Goal: Information Seeking & Learning: Check status

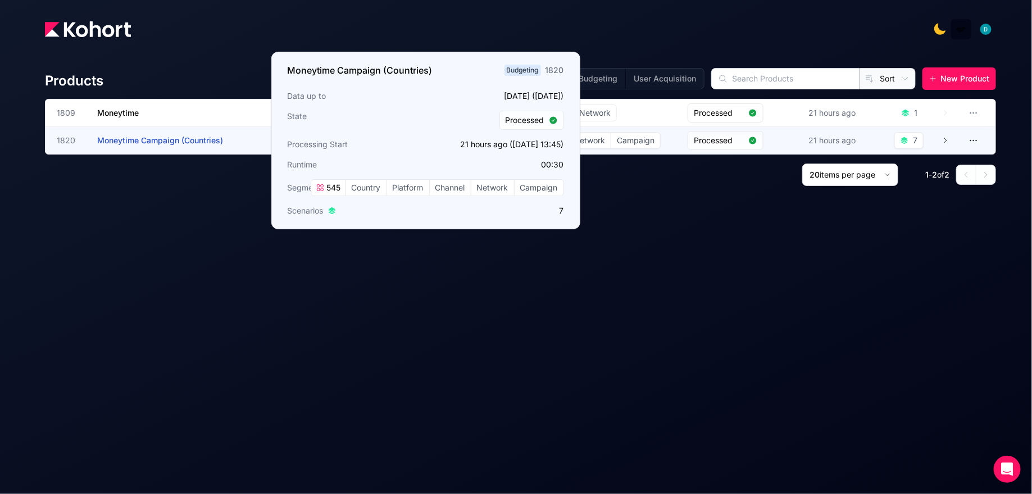
click at [185, 140] on span "Moneytime Campaign (Countries)" at bounding box center [160, 140] width 126 height 10
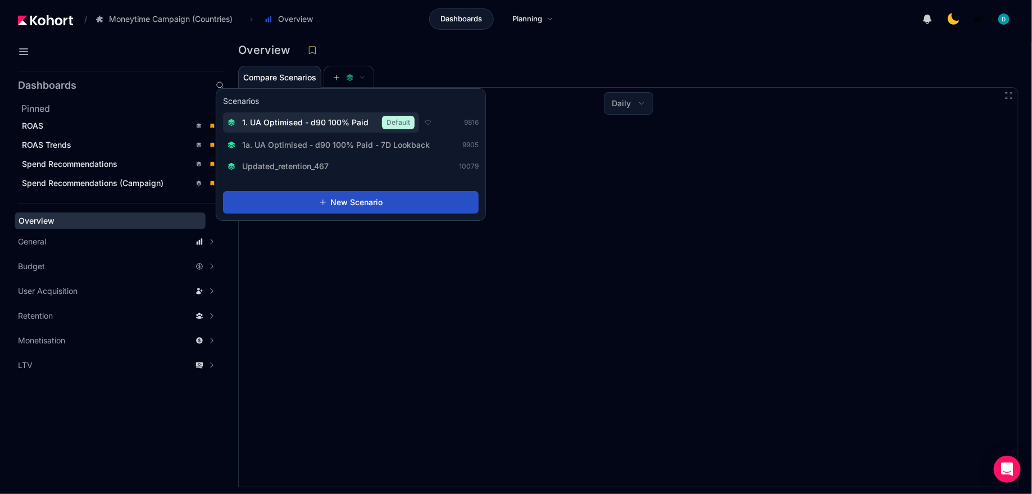
click at [335, 121] on span "1. UA Optimised - d90 100% Paid" at bounding box center [305, 122] width 126 height 11
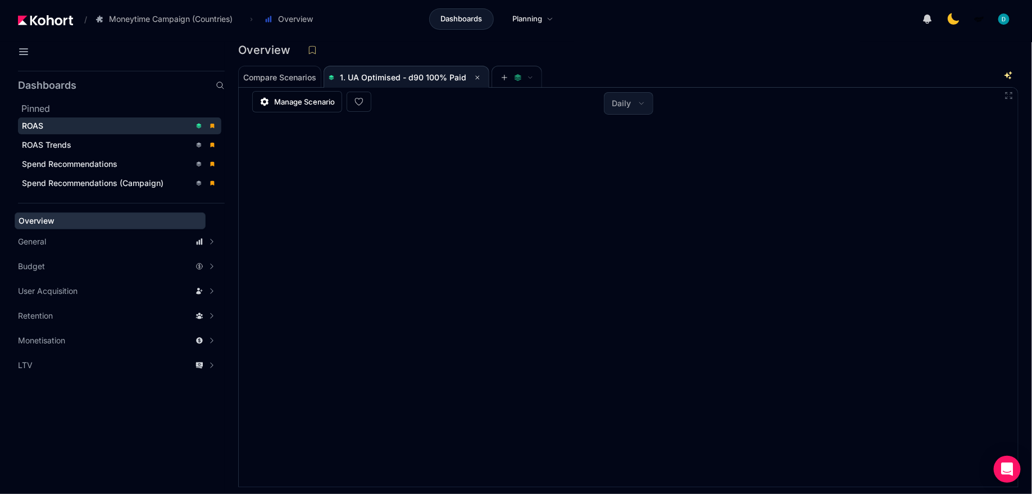
click at [138, 129] on div "ROAS" at bounding box center [106, 125] width 169 height 11
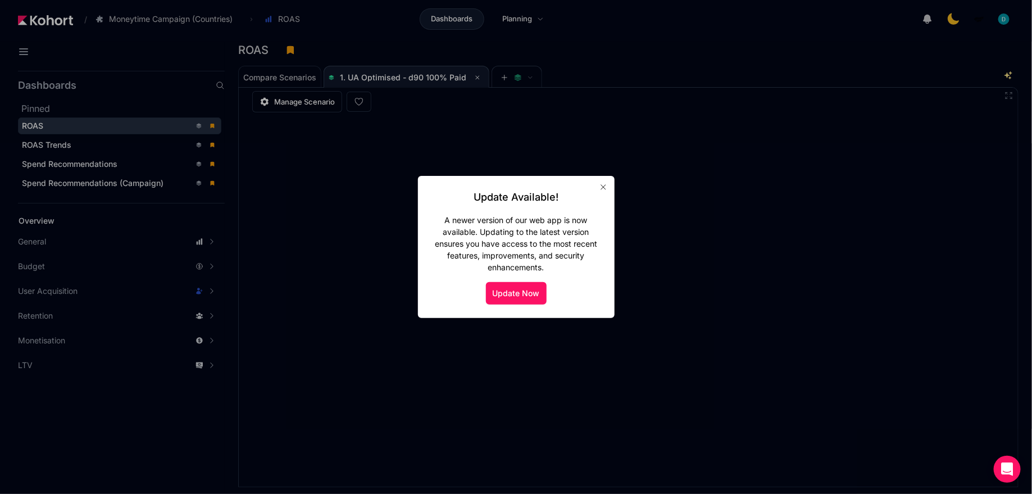
click at [600, 183] on icon "button" at bounding box center [603, 187] width 9 height 9
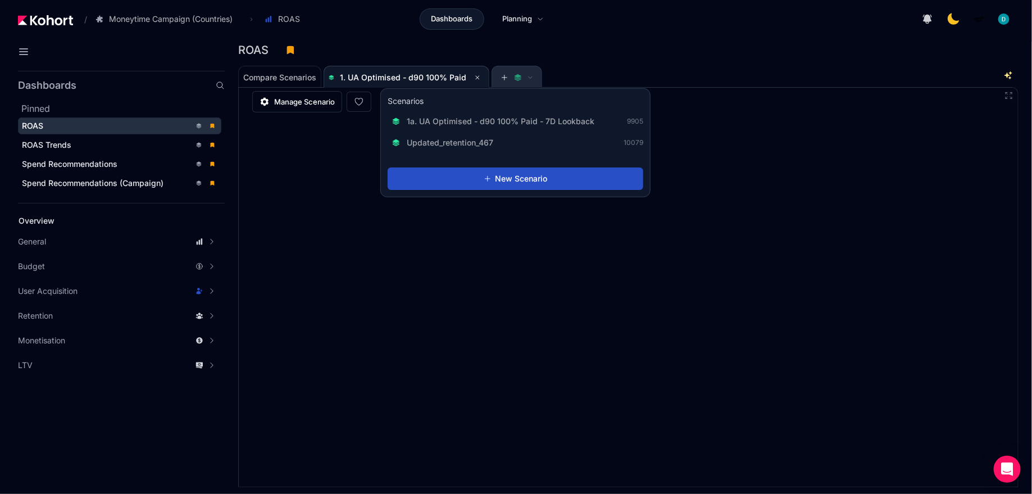
click at [509, 80] on span at bounding box center [517, 78] width 33 height 8
click at [511, 74] on span at bounding box center [517, 78] width 33 height 8
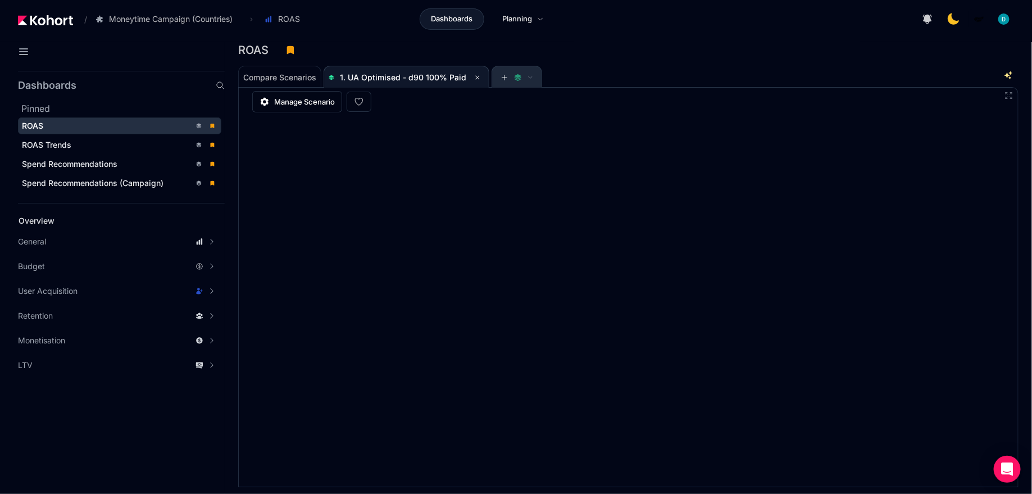
click at [519, 78] on span at bounding box center [517, 78] width 33 height 8
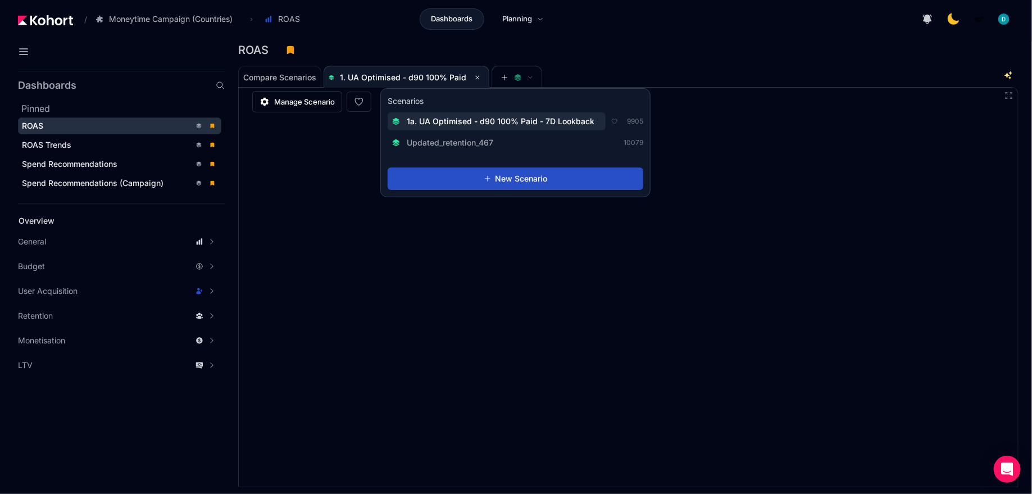
click at [493, 122] on span "1a. UA Optimised - d90 100% Paid - 7D Lookback" at bounding box center [501, 121] width 188 height 11
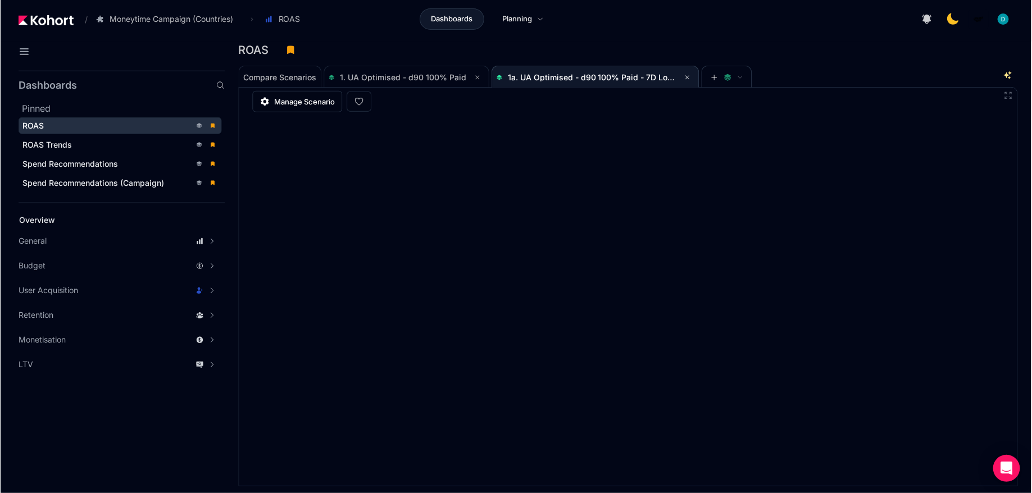
scroll to position [1, 0]
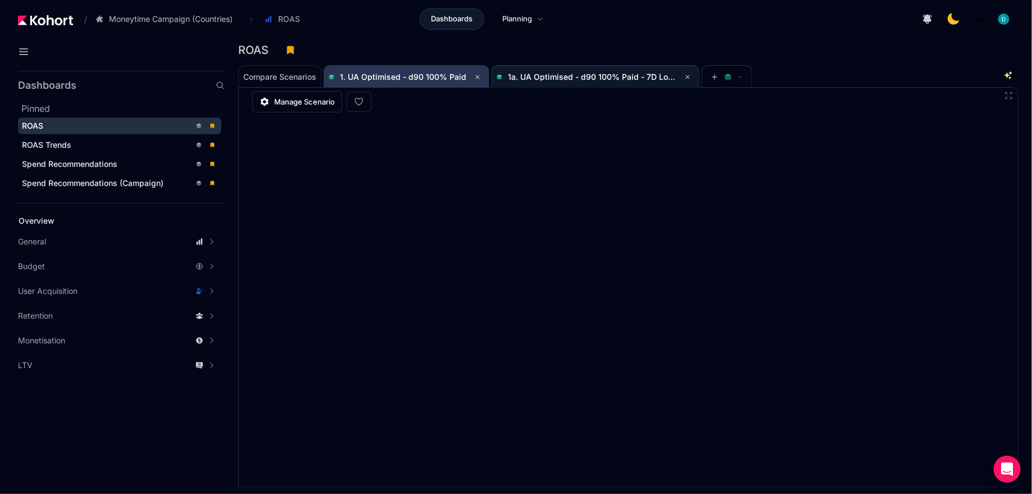
click at [445, 80] on span "1. UA Optimised - d90 100% Paid" at bounding box center [407, 76] width 156 height 13
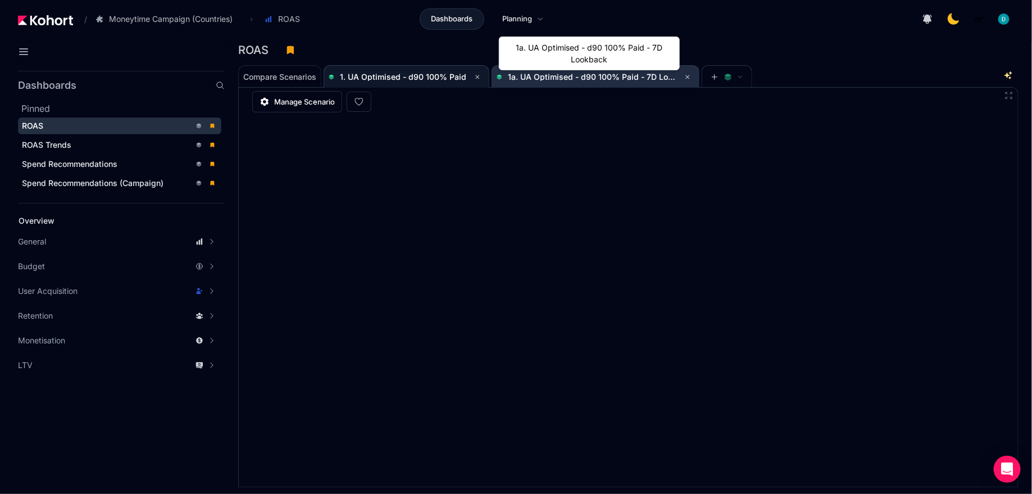
click at [577, 79] on span "1a. UA Optimised - d90 100% Paid - 7D Lookback" at bounding box center [602, 77] width 188 height 10
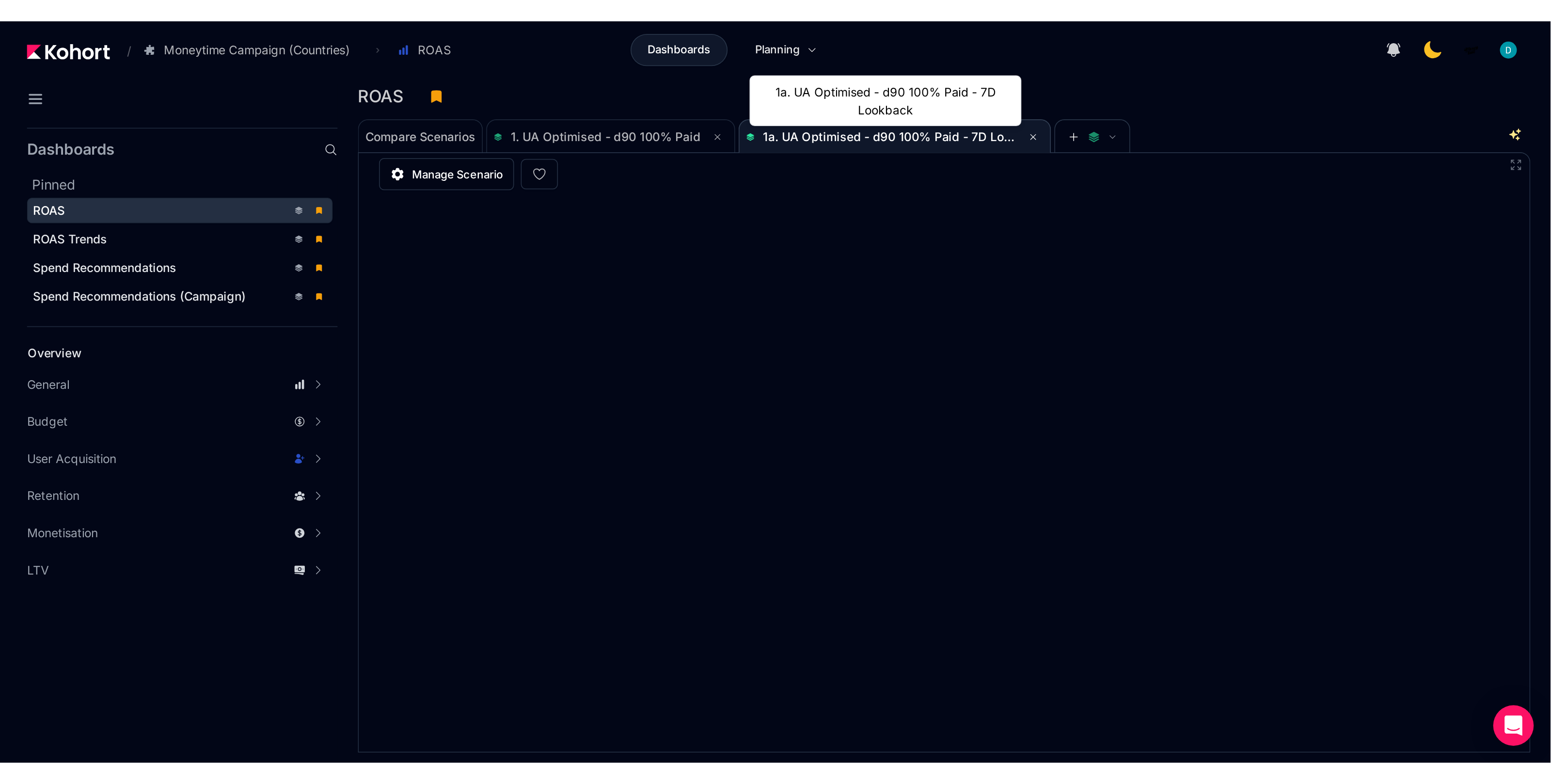
scroll to position [1, 0]
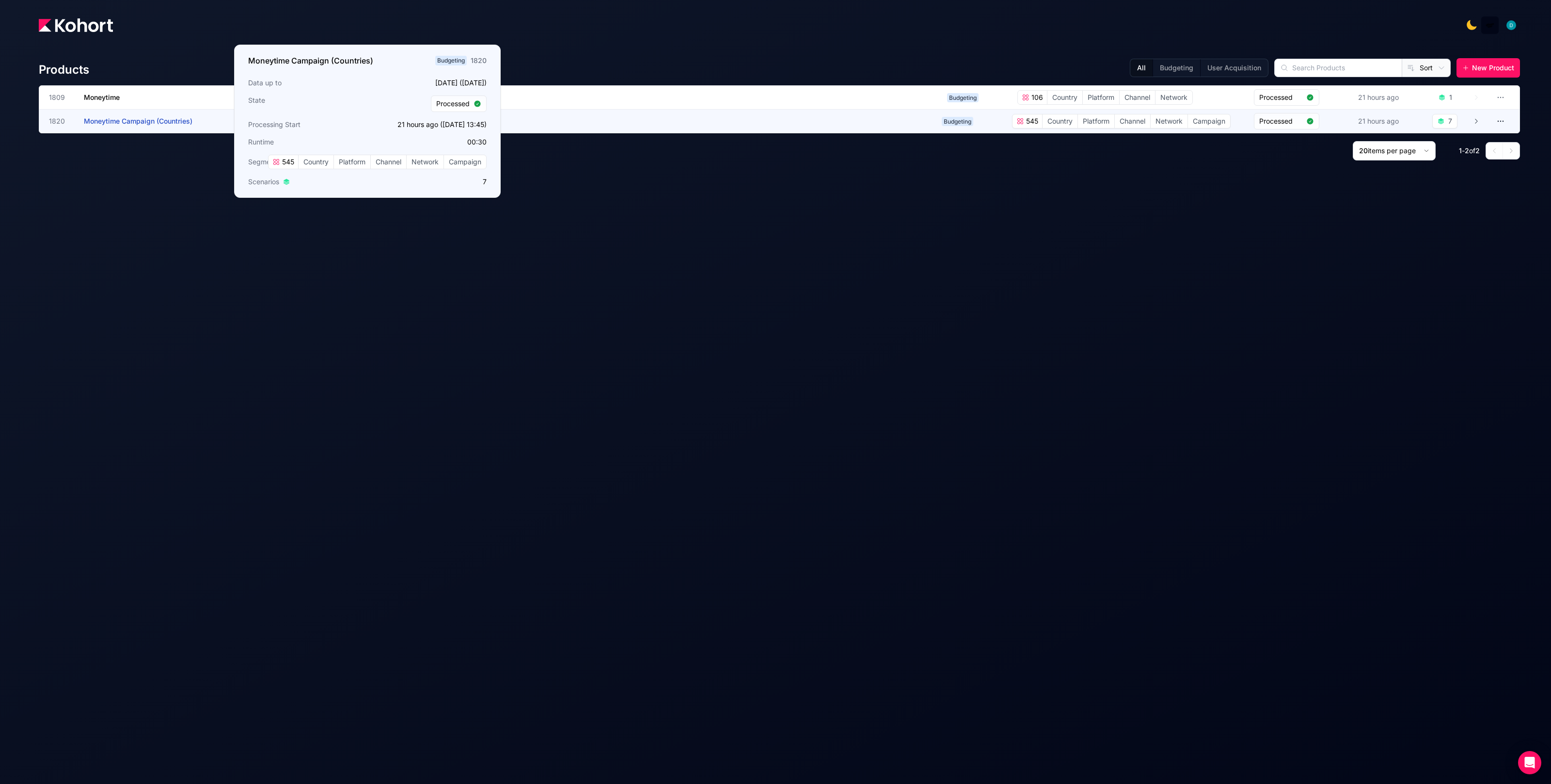
click at [149, 116] on span "Moneytime Campaign (Countries)" at bounding box center [138, 121] width 109 height 9
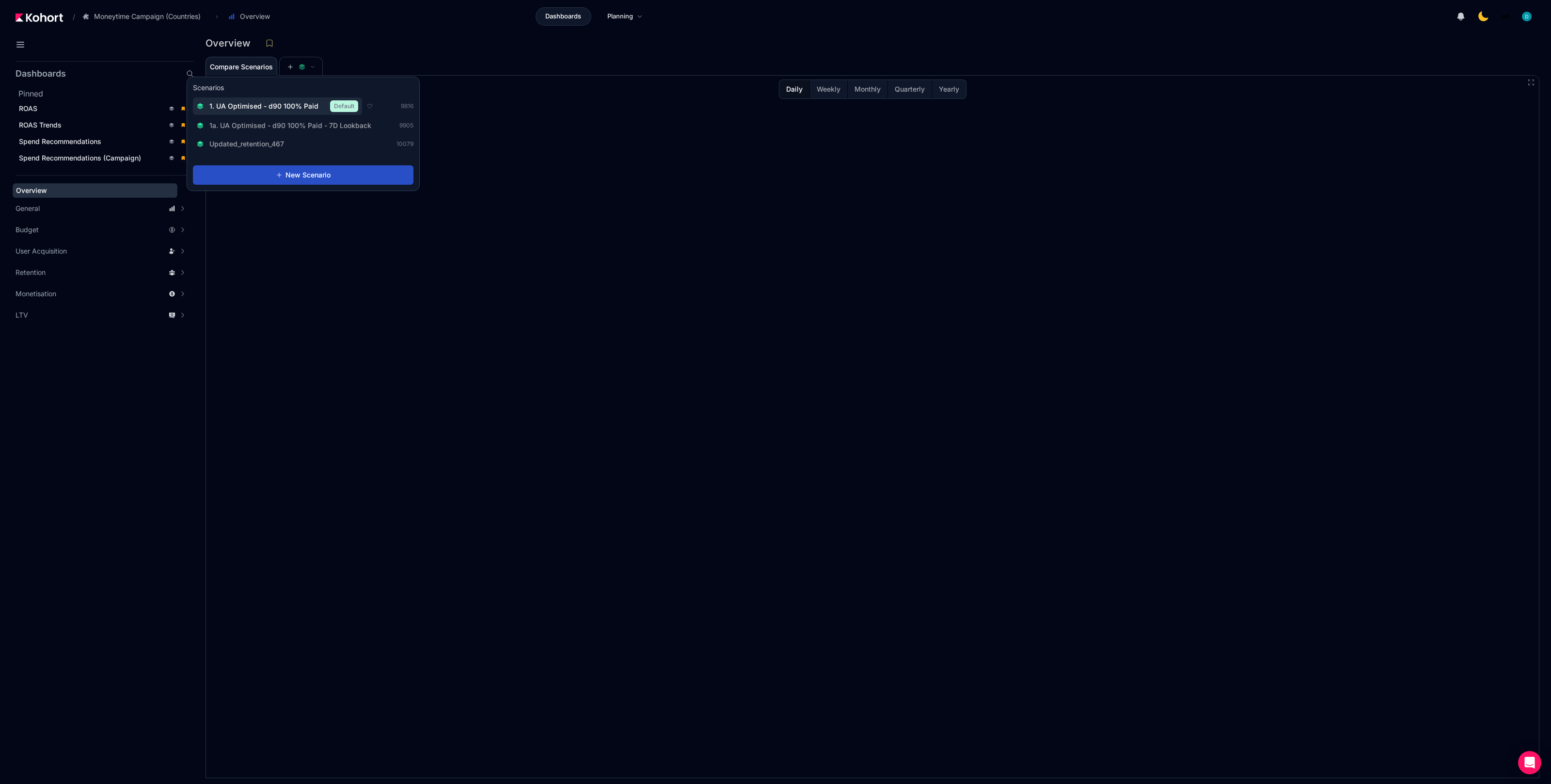
click at [288, 107] on span "1. UA Optimised - d90 100% Paid" at bounding box center [264, 105] width 109 height 9
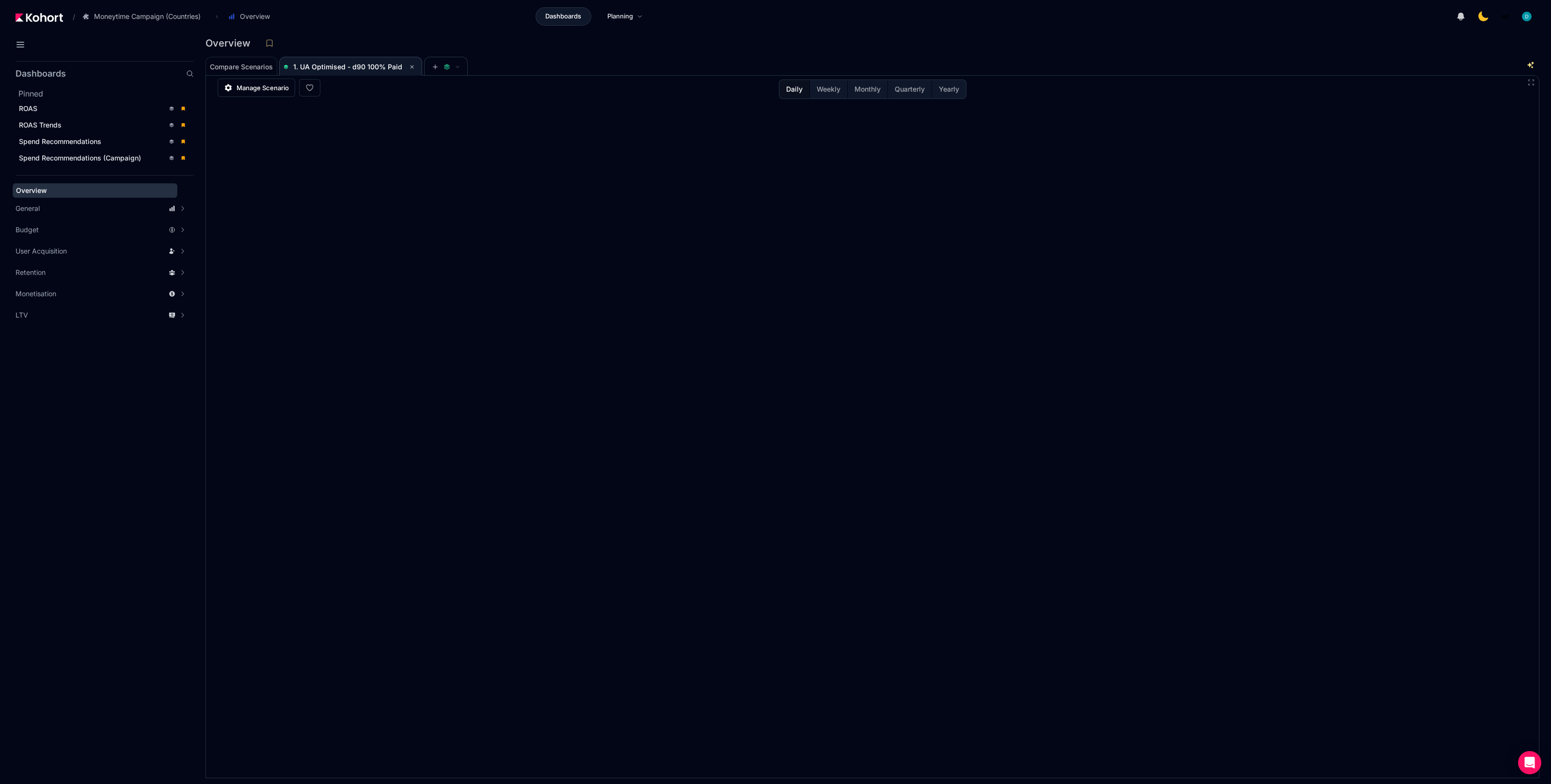
click at [584, 53] on div "Overview" at bounding box center [872, 47] width 1334 height 21
click at [131, 103] on div "ROAS" at bounding box center [91, 108] width 146 height 9
